Goal: Go to known website: Access a specific website the user already knows

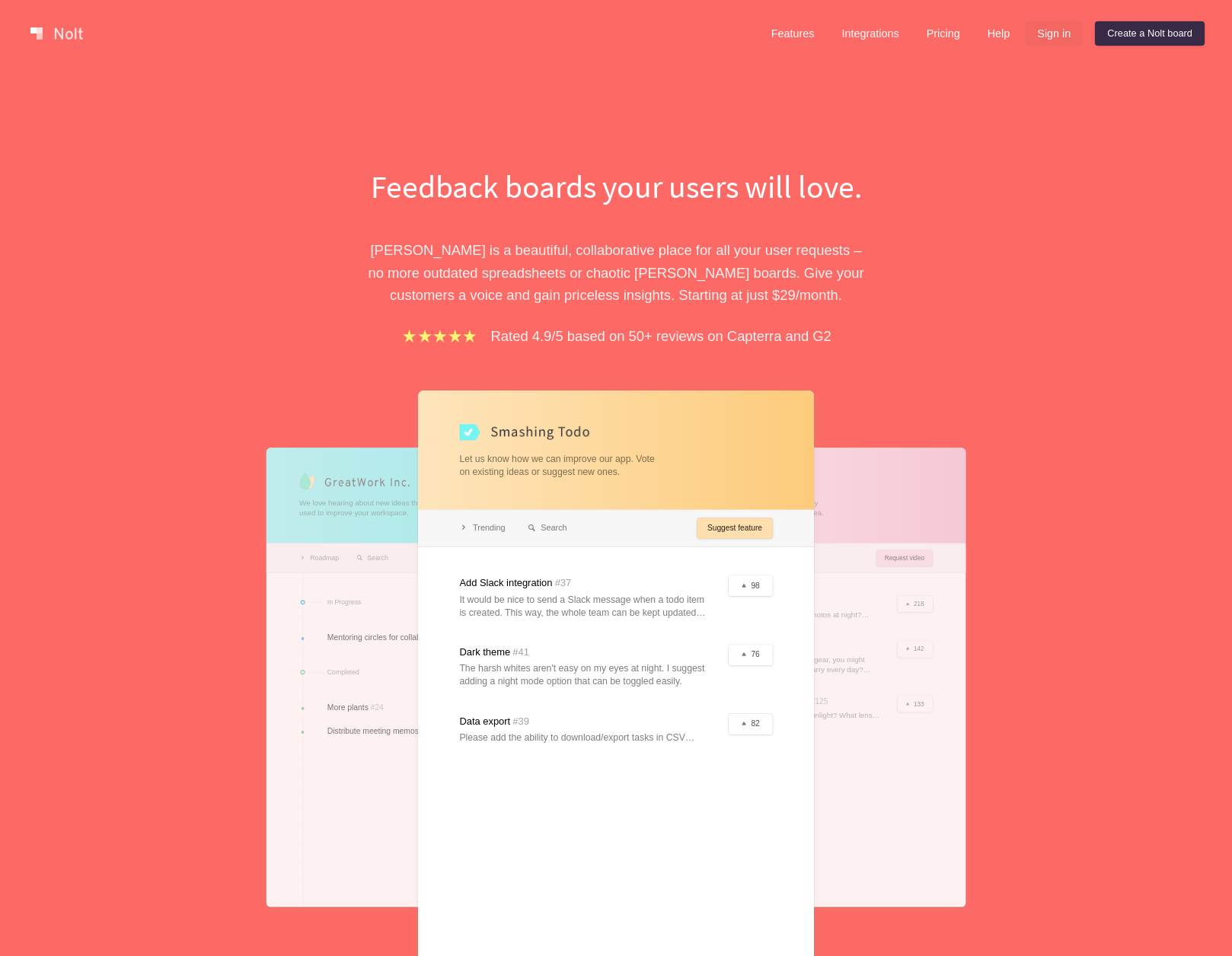
click at [1054, 36] on link "Sign in" at bounding box center [1054, 33] width 58 height 25
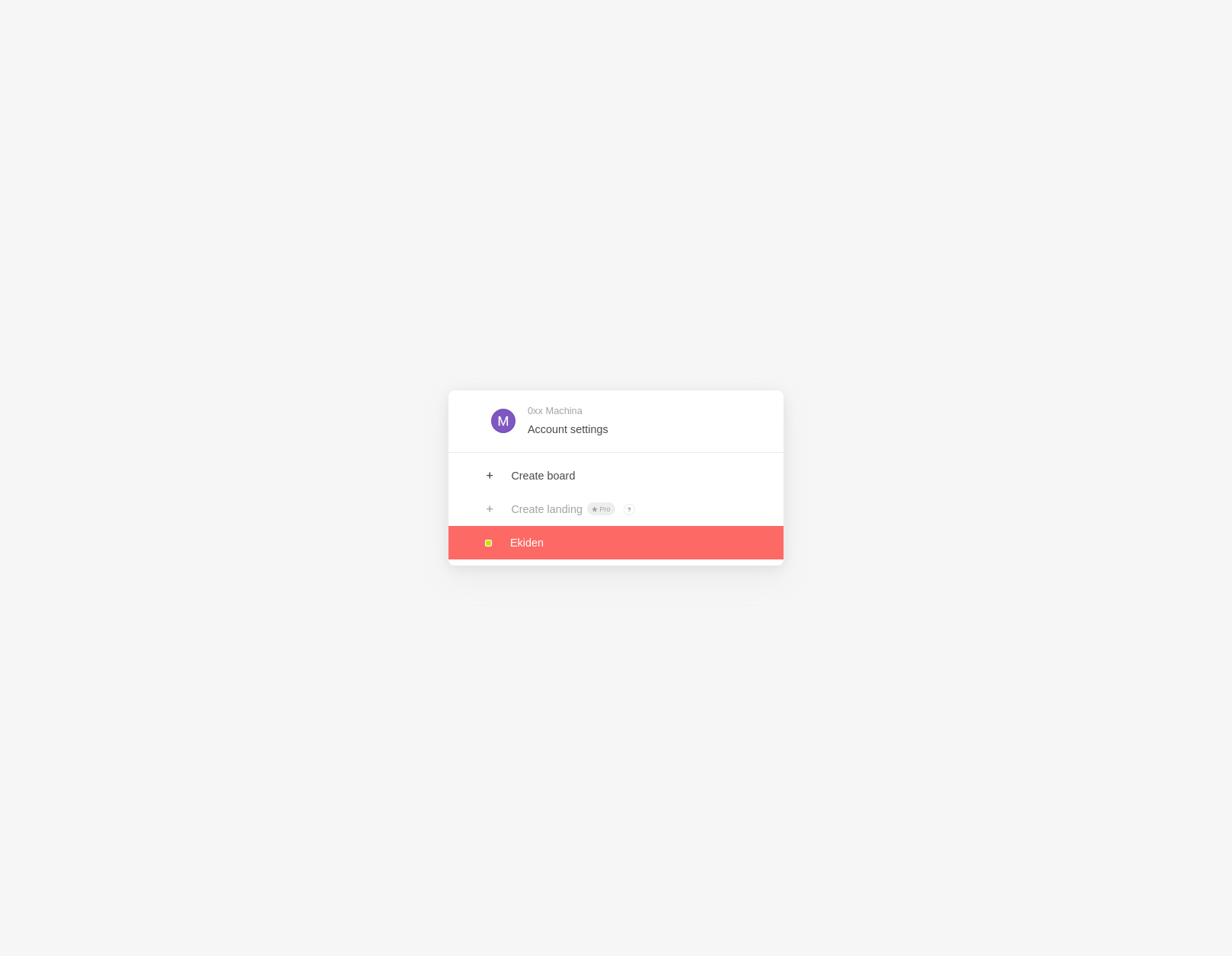
click at [590, 548] on link at bounding box center [616, 542] width 335 height 33
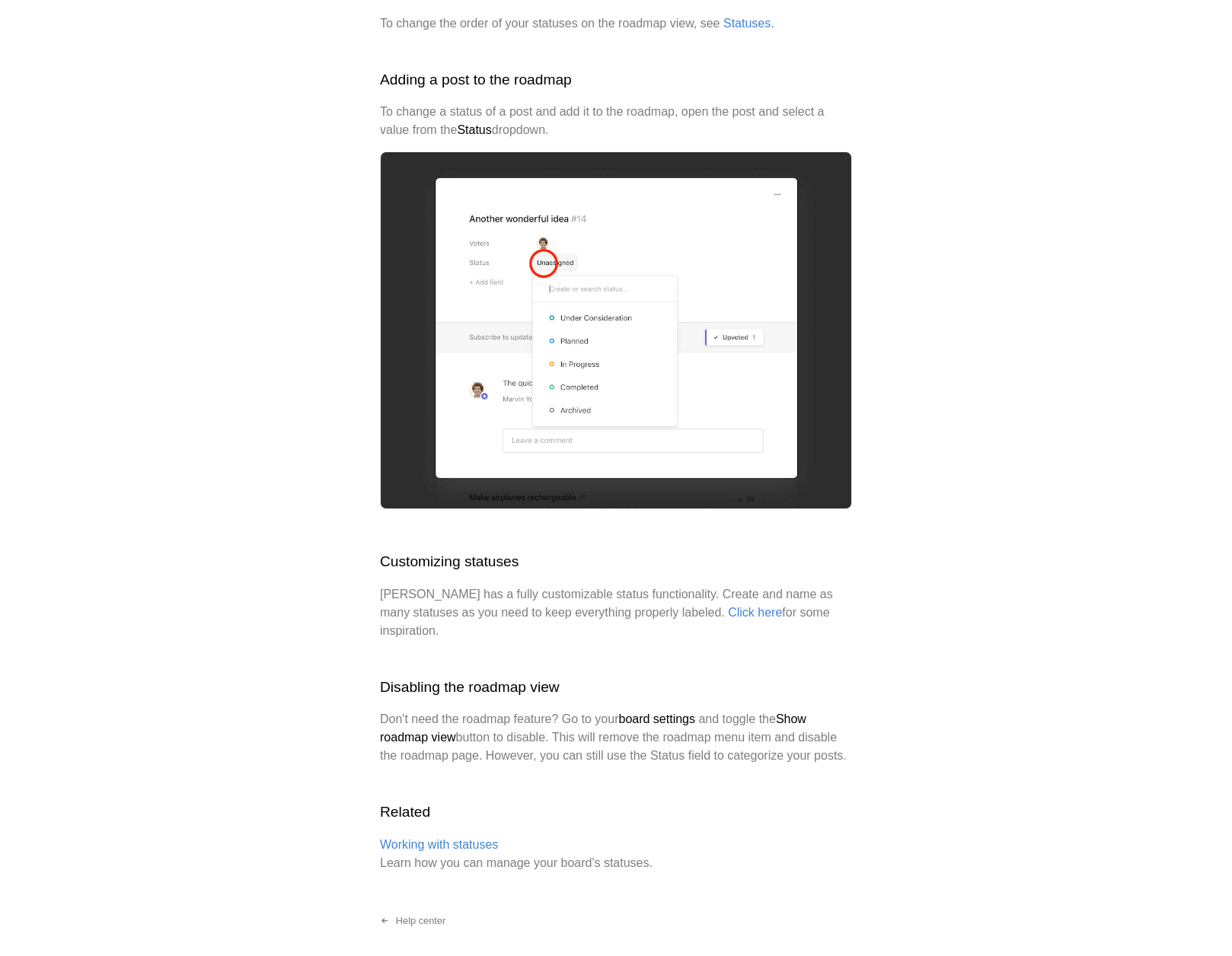
scroll to position [2144, 0]
